Goal: Find specific page/section: Find specific page/section

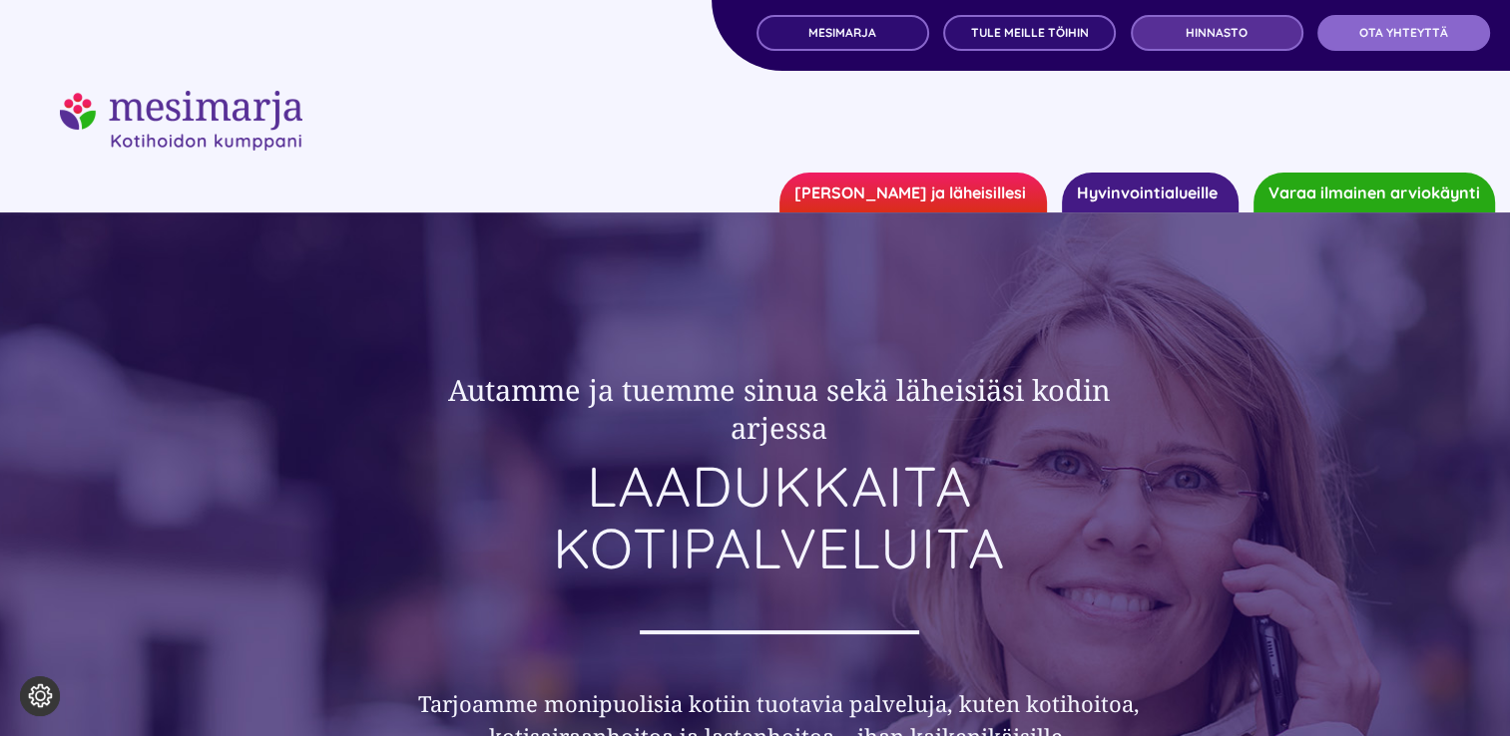
click at [1172, 34] on link "Hinnasto" at bounding box center [1216, 33] width 173 height 36
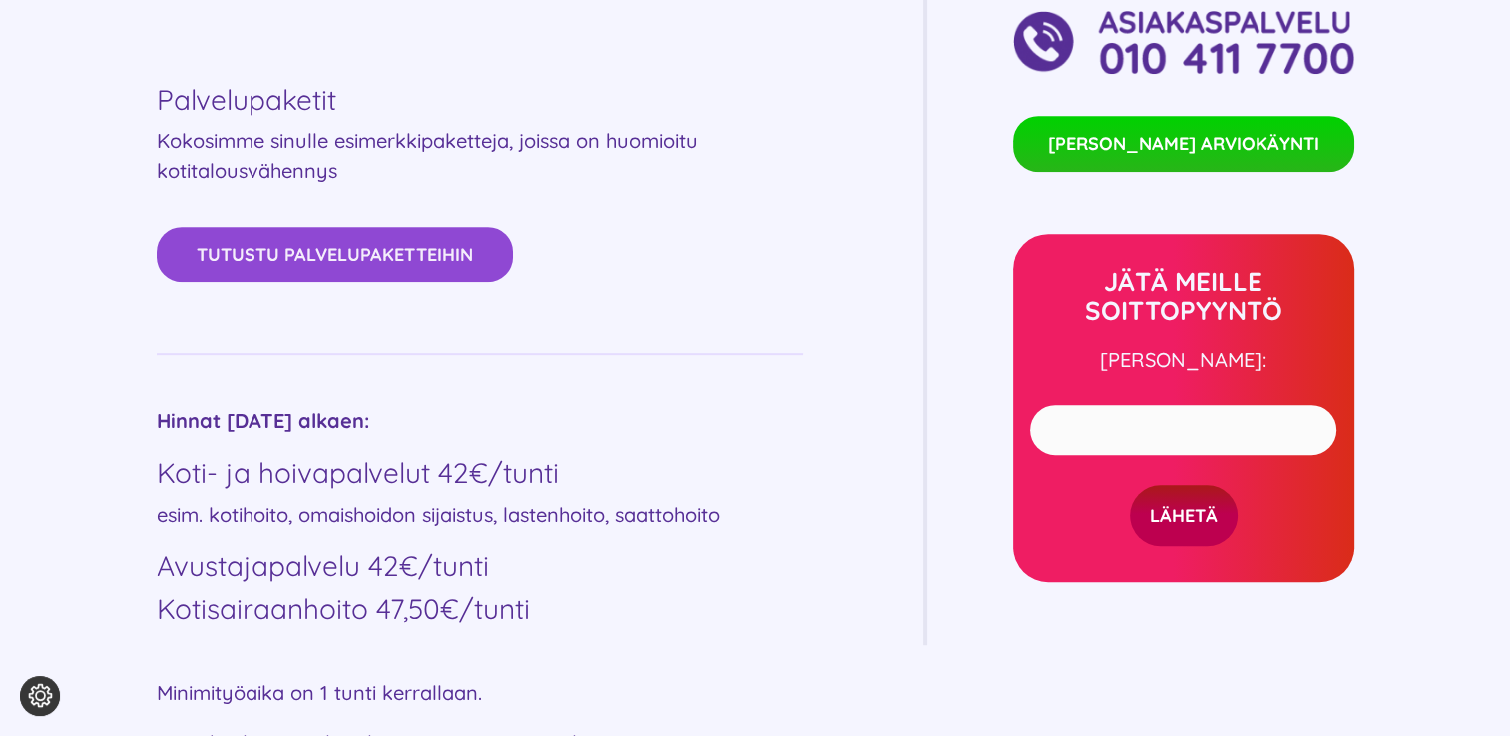
click at [449, 271] on link "Tutustu palvelupaketteihin" at bounding box center [335, 254] width 356 height 55
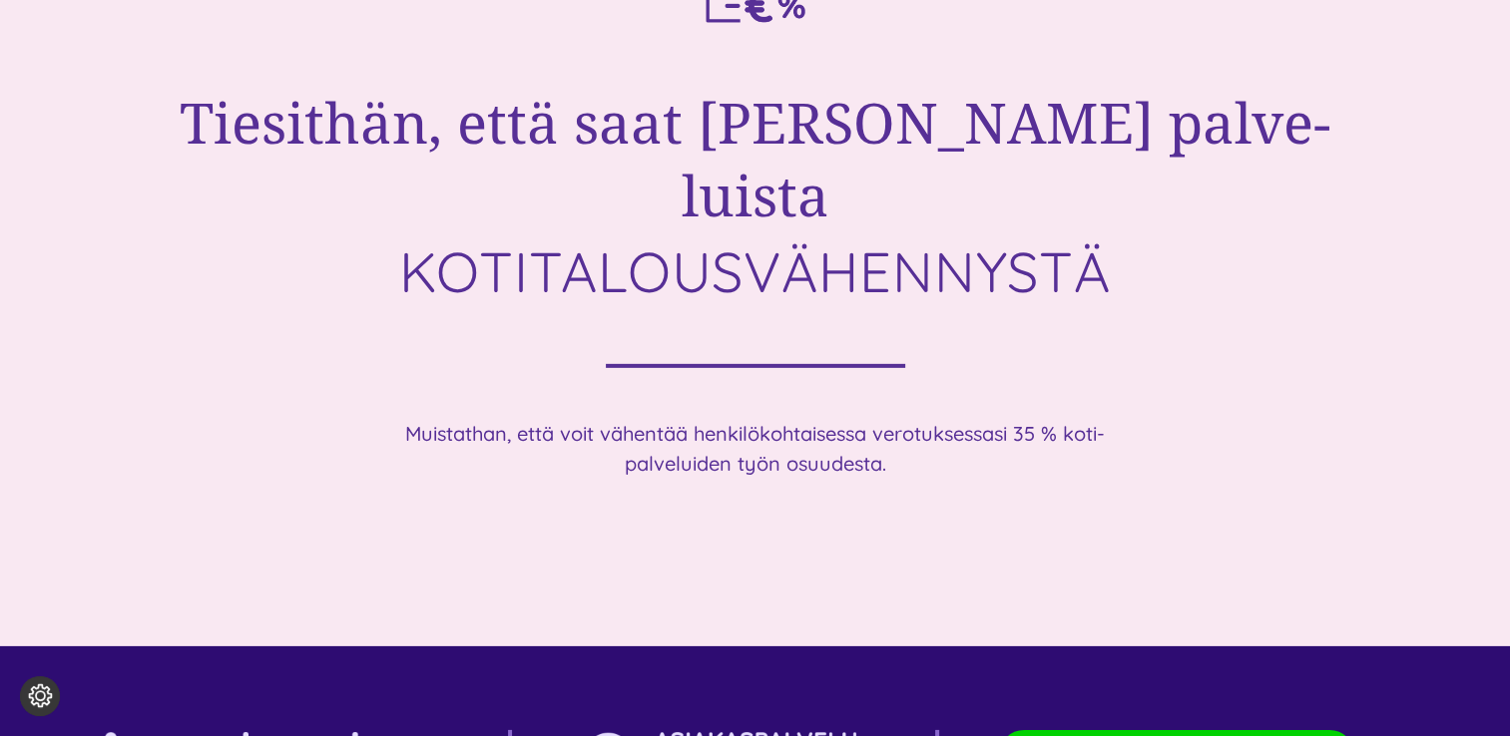
scroll to position [6691, 0]
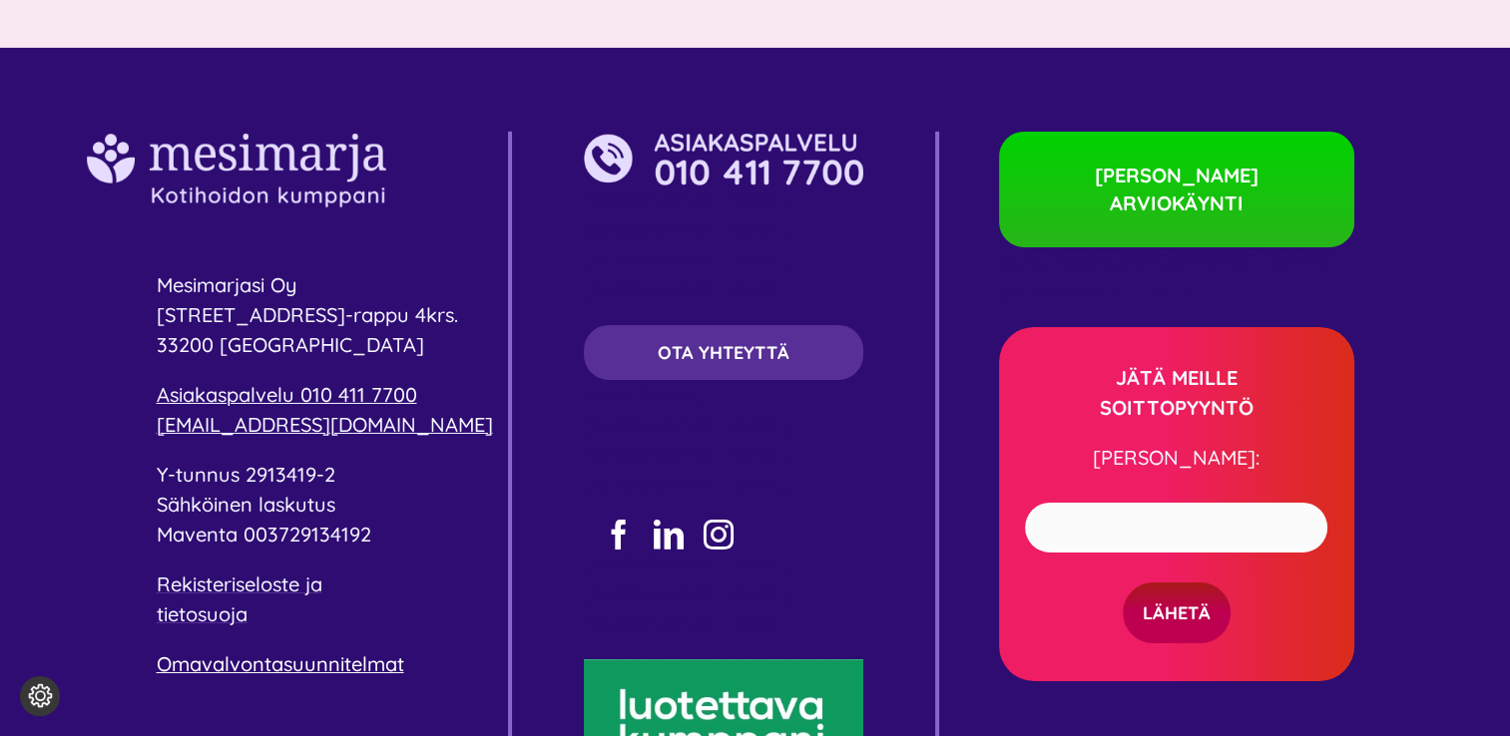
click at [710, 325] on link "OTA YHTEYTTÄ" at bounding box center [724, 352] width 280 height 55
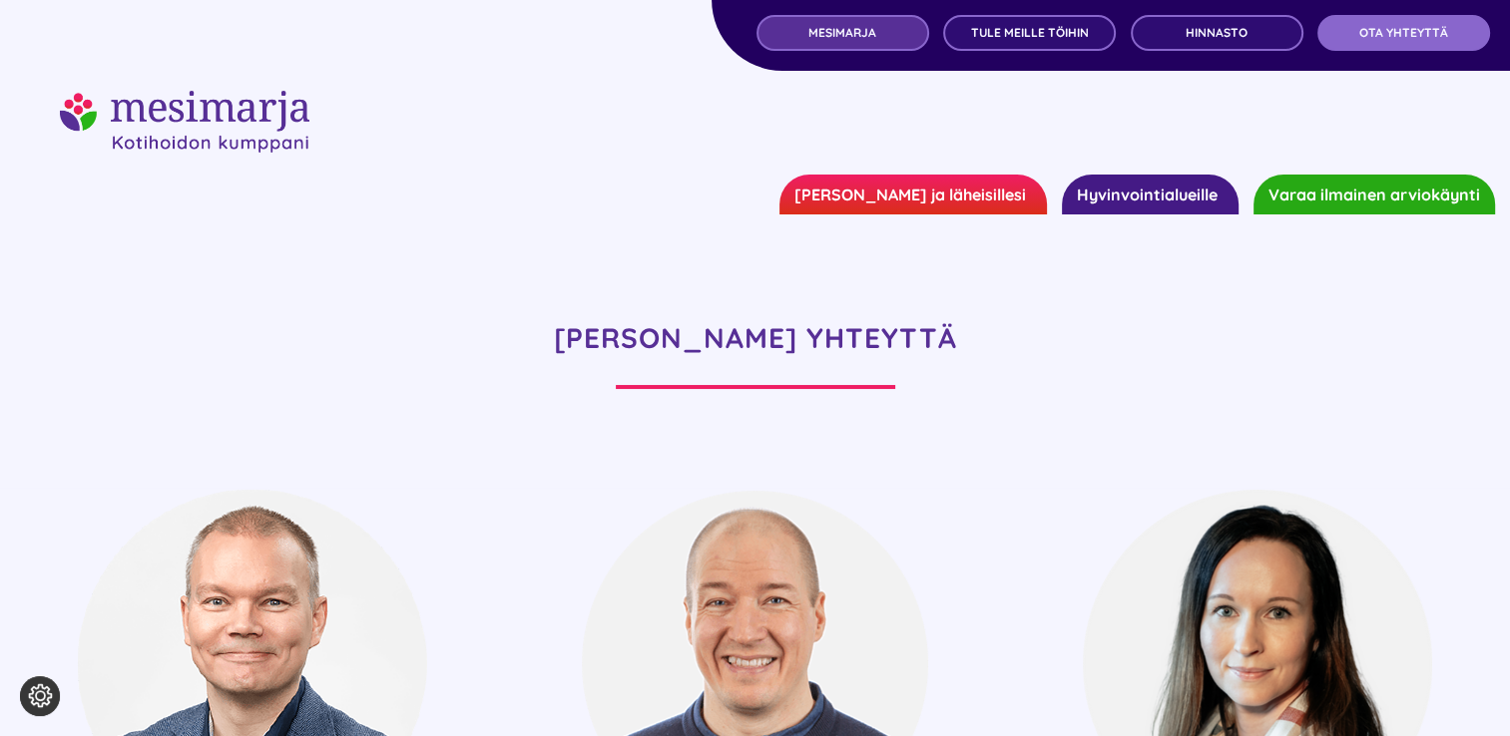
click at [843, 41] on link "MESIMARJA" at bounding box center [842, 33] width 173 height 36
